Goal: Task Accomplishment & Management: Use online tool/utility

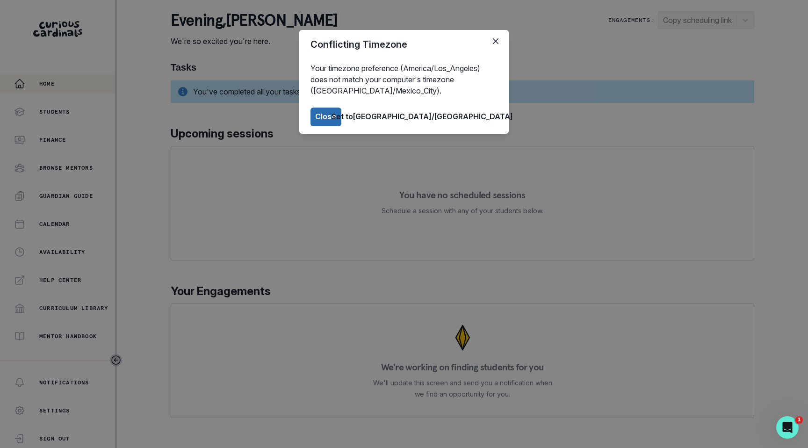
click at [341, 122] on button "Close" at bounding box center [325, 117] width 31 height 19
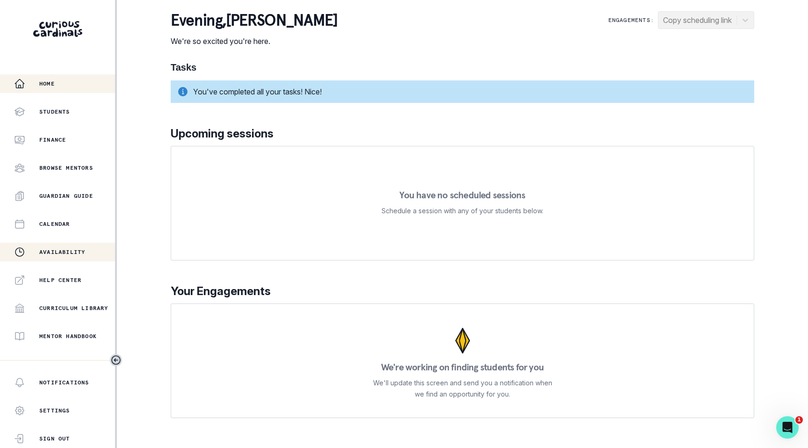
scroll to position [126, 0]
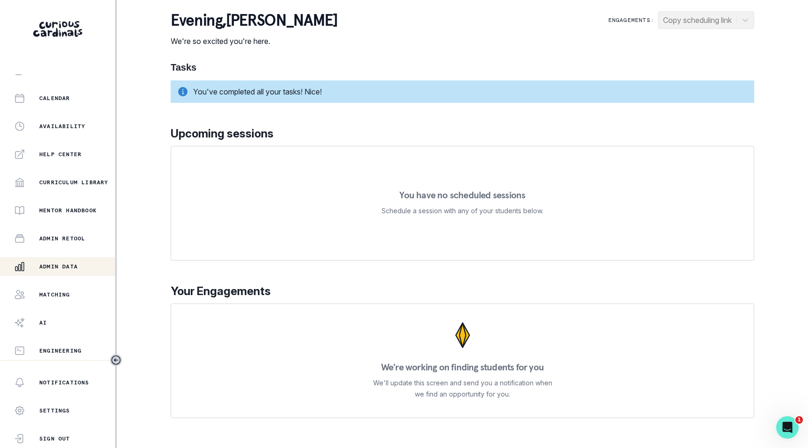
click at [68, 273] on button "Admin Data" at bounding box center [57, 266] width 115 height 19
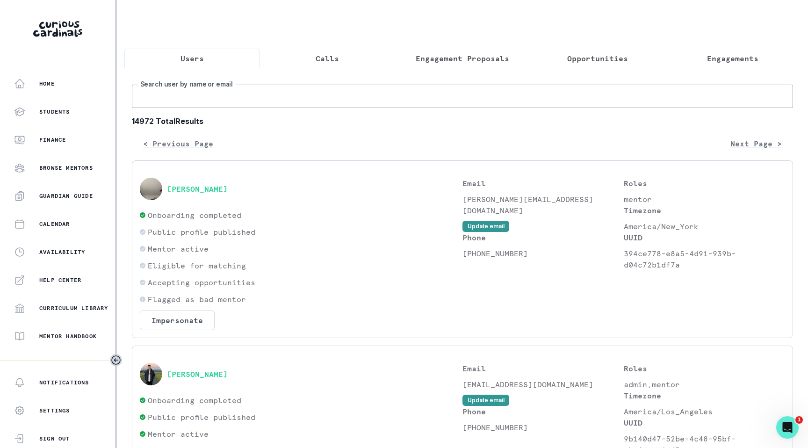
click at [292, 100] on input "Search user by name or email" at bounding box center [462, 96] width 661 height 23
type input "[PERSON_NAME]"
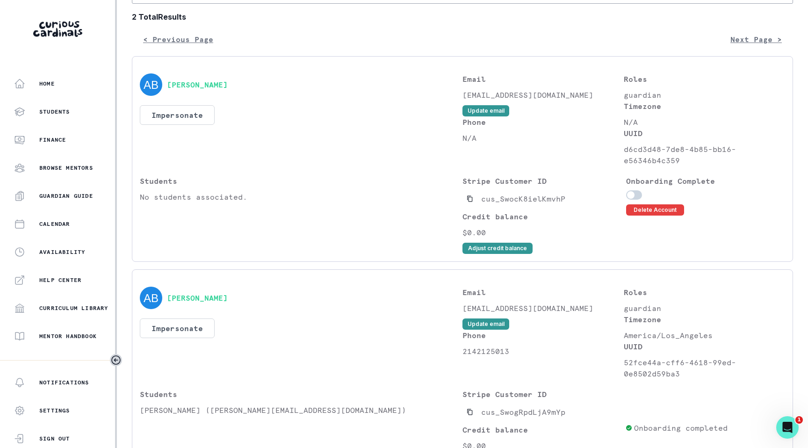
scroll to position [176, 0]
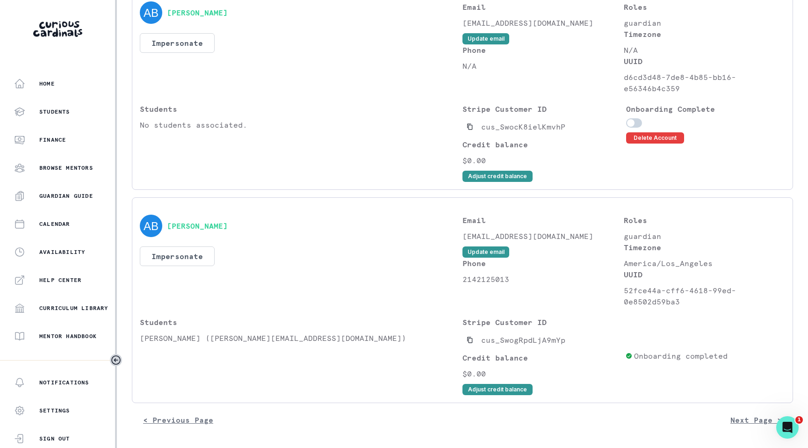
click at [629, 288] on p "52fce44a-cff6-4618-99ed-0e8502d59ba3" at bounding box center [704, 296] width 161 height 22
drag, startPoint x: 629, startPoint y: 288, endPoint x: 670, endPoint y: 300, distance: 42.2
click at [670, 300] on p "52fce44a-cff6-4618-99ed-0e8502d59ba3" at bounding box center [704, 296] width 161 height 22
copy p "52fce44a-cff6-4618-99ed-0e8502d59ba3"
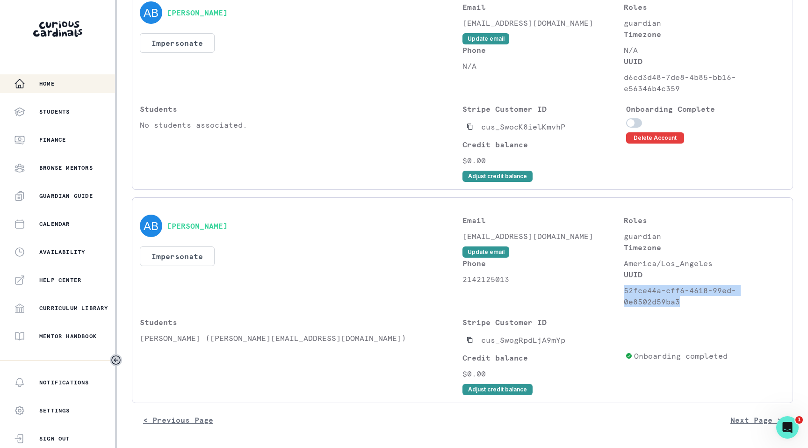
click at [72, 78] on div "Home" at bounding box center [64, 83] width 101 height 11
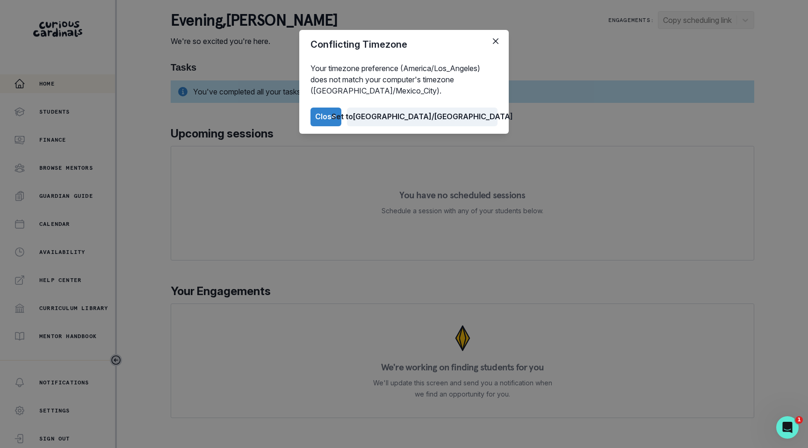
click at [452, 118] on button "Set to [GEOGRAPHIC_DATA]/[GEOGRAPHIC_DATA]" at bounding box center [422, 117] width 151 height 19
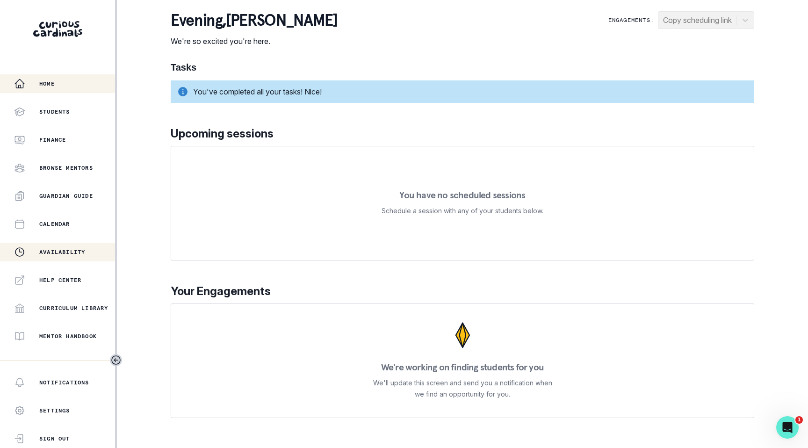
scroll to position [126, 0]
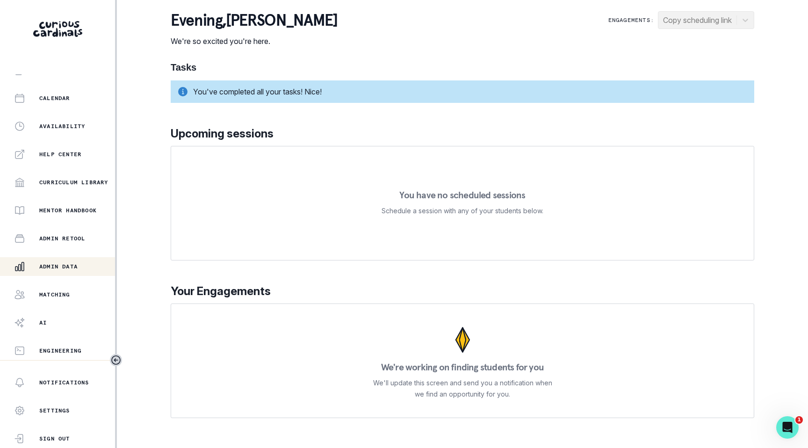
click at [80, 263] on div "Admin Data" at bounding box center [64, 266] width 101 height 11
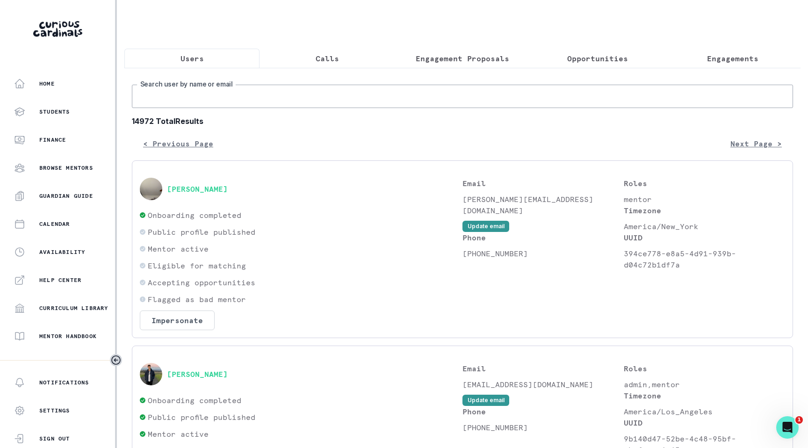
click at [264, 102] on input "Search user by name or email" at bounding box center [462, 96] width 661 height 23
type input "[PERSON_NAME]"
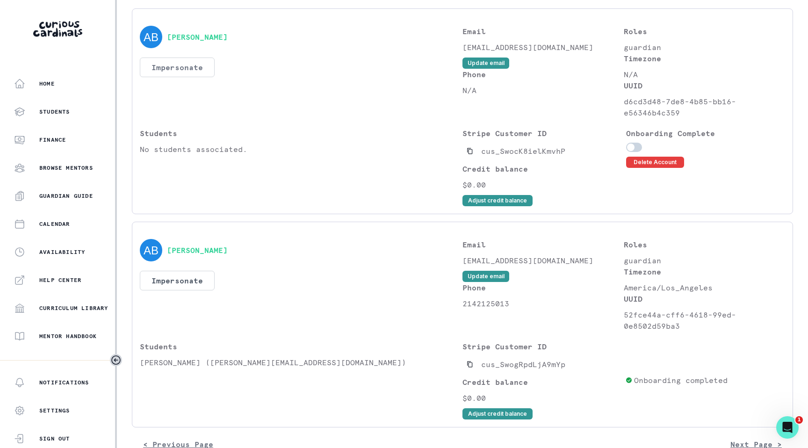
scroll to position [176, 0]
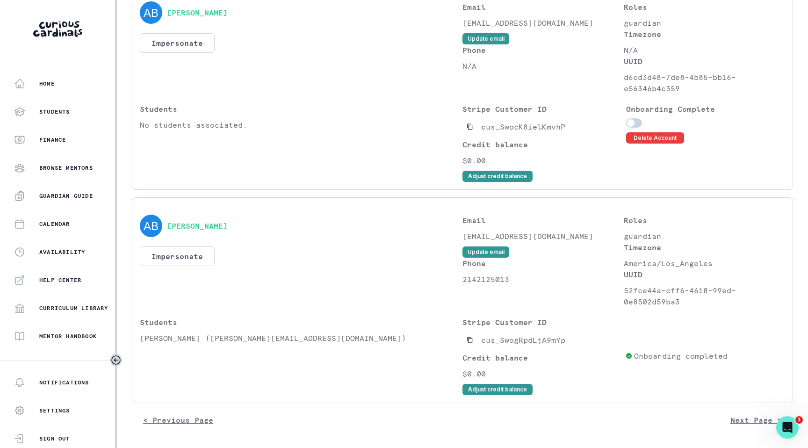
click at [156, 334] on p "[PERSON_NAME] ([PERSON_NAME][EMAIL_ADDRESS][DOMAIN_NAME])" at bounding box center [301, 337] width 323 height 11
drag, startPoint x: 156, startPoint y: 334, endPoint x: 218, endPoint y: 334, distance: 62.2
click at [218, 334] on p "[PERSON_NAME] ([PERSON_NAME][EMAIL_ADDRESS][DOMAIN_NAME])" at bounding box center [301, 337] width 323 height 11
copy p "[PERSON_NAME]"
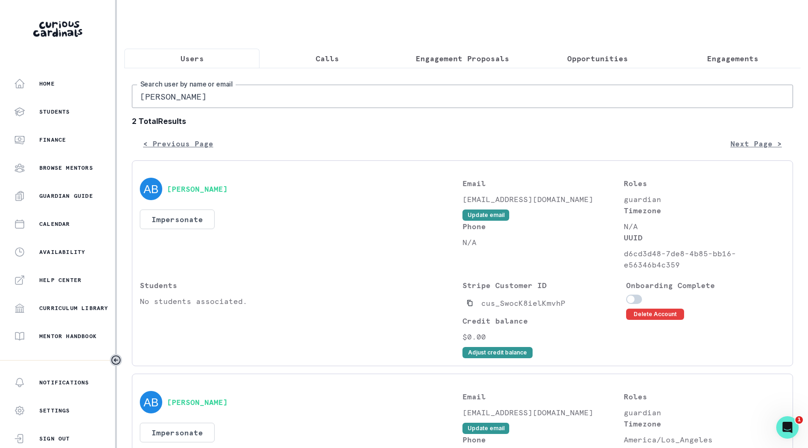
click at [291, 101] on input "[PERSON_NAME]" at bounding box center [462, 96] width 661 height 23
paste input "[PERSON_NAME]"
type input "[PERSON_NAME]"
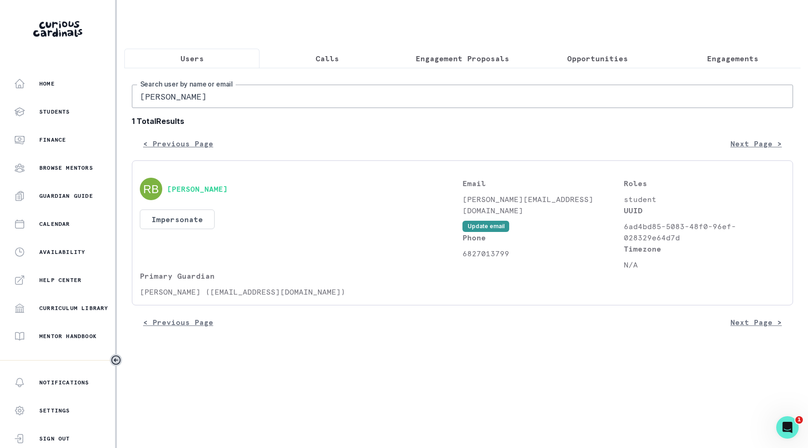
click at [707, 71] on div "[PERSON_NAME] Search user by name or email 1 Total Results < Previous Page Next…" at bounding box center [462, 203] width 676 height 271
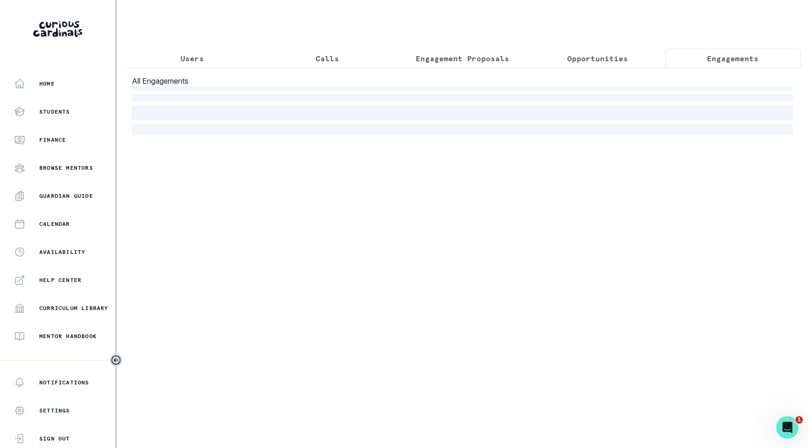
click at [713, 67] on button "Engagements" at bounding box center [732, 59] width 135 height 20
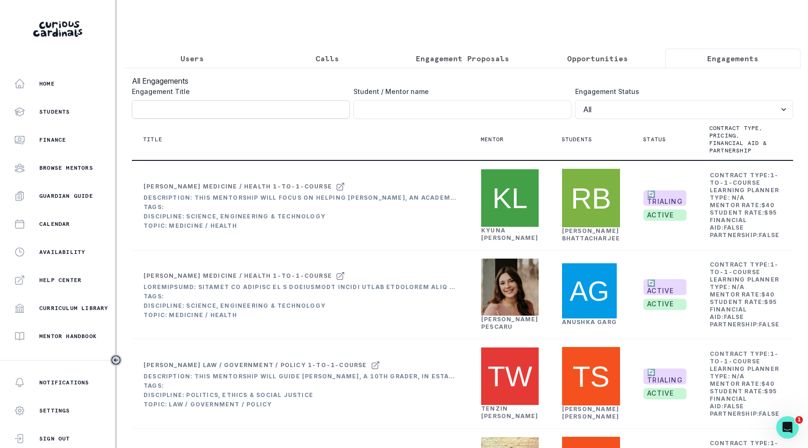
click at [214, 115] on input "Engagement Title" at bounding box center [241, 109] width 218 height 19
paste input "[PERSON_NAME]"
click button "submit" at bounding box center [0, 0] width 0 height 0
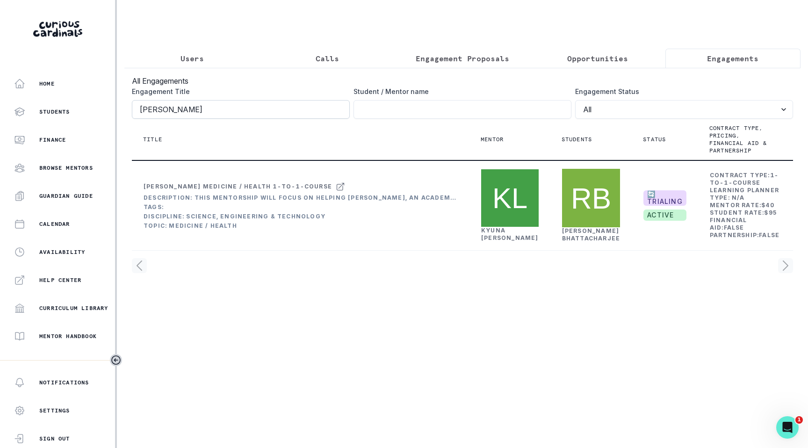
type input "[PERSON_NAME]\"
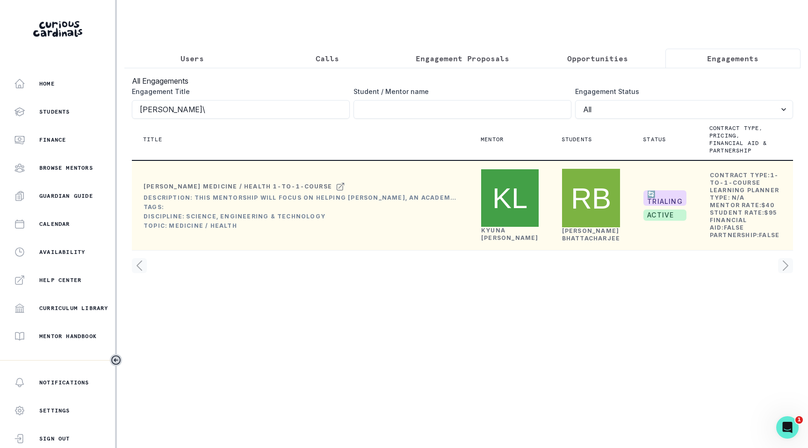
click at [482, 241] on link "[PERSON_NAME]" at bounding box center [509, 234] width 57 height 14
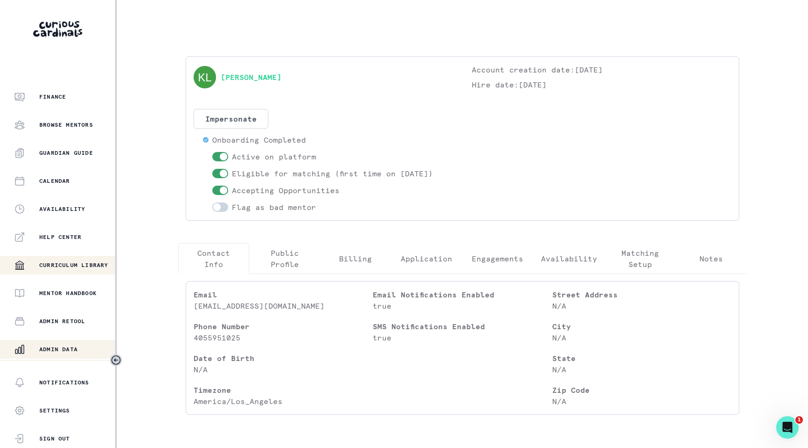
scroll to position [126, 0]
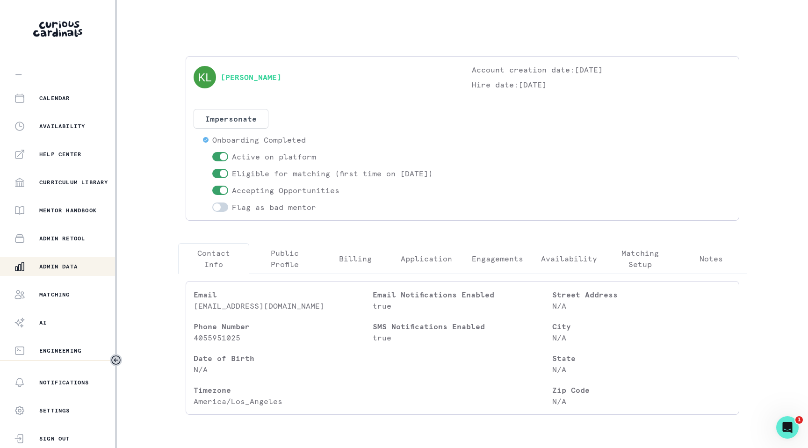
click at [72, 264] on p "Admin Data" at bounding box center [58, 266] width 38 height 7
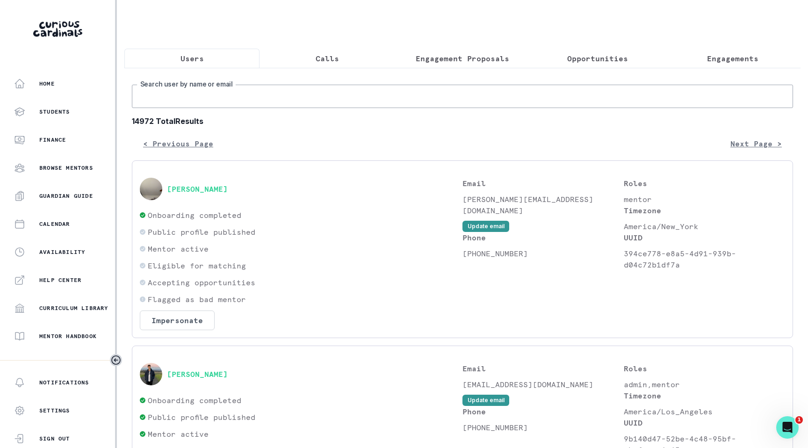
click at [206, 98] on input "Search user by name or email" at bounding box center [462, 96] width 661 height 23
click at [522, 95] on input "Search user by name or email" at bounding box center [462, 96] width 661 height 23
click at [387, 101] on input "Search user by name or email" at bounding box center [462, 96] width 661 height 23
type input "[PERSON_NAME]"
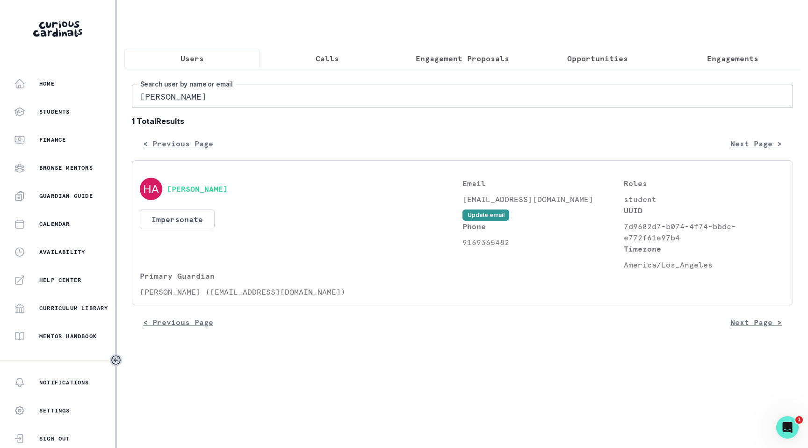
click at [313, 101] on input "[PERSON_NAME]" at bounding box center [462, 96] width 661 height 23
type input "[PERSON_NAME]"
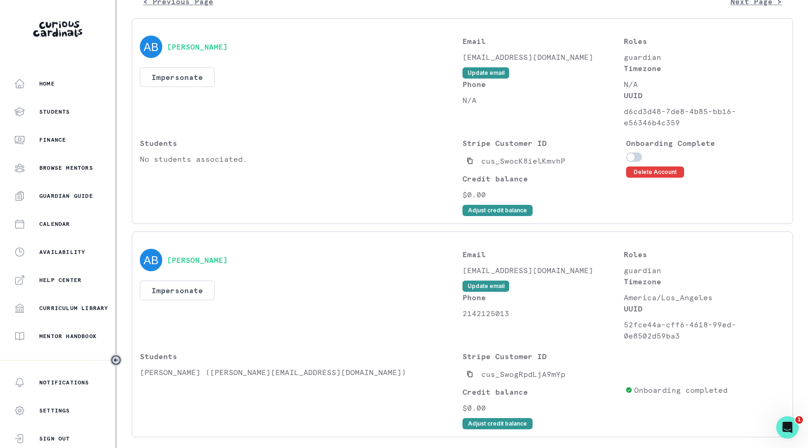
scroll to position [168, 0]
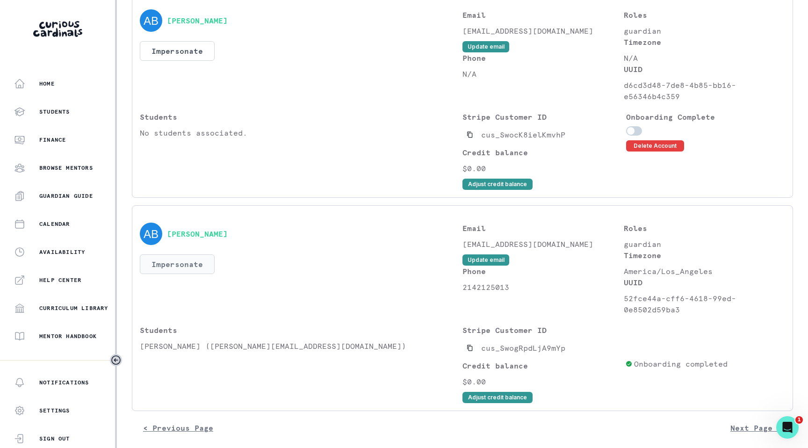
click at [185, 262] on button "Impersonate" at bounding box center [177, 264] width 75 height 20
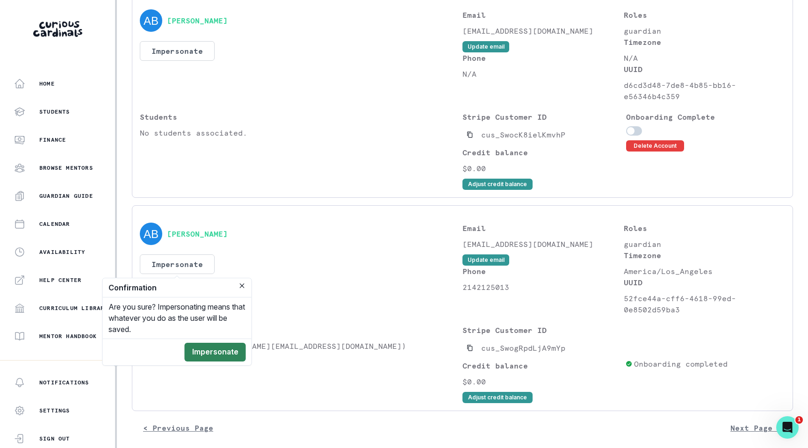
click at [231, 354] on button "Impersonate" at bounding box center [215, 352] width 61 height 19
